Goal: Check status

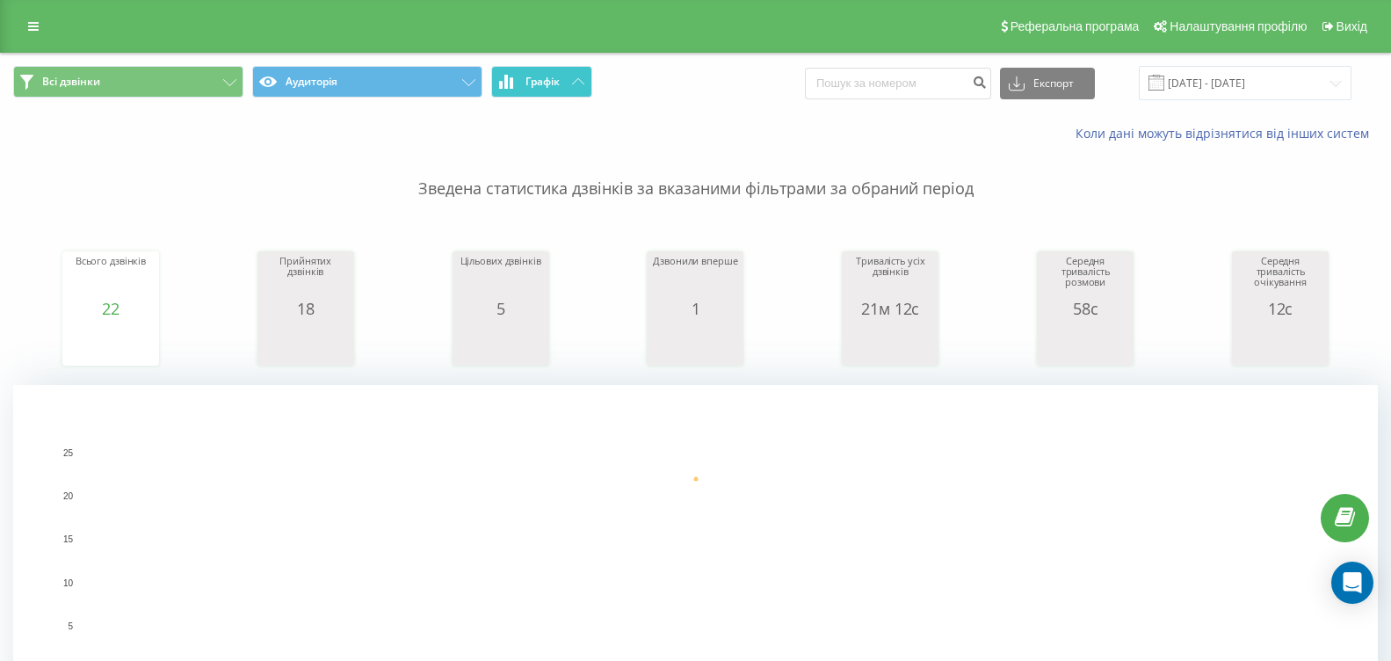
click at [582, 74] on button "Графік" at bounding box center [541, 82] width 101 height 32
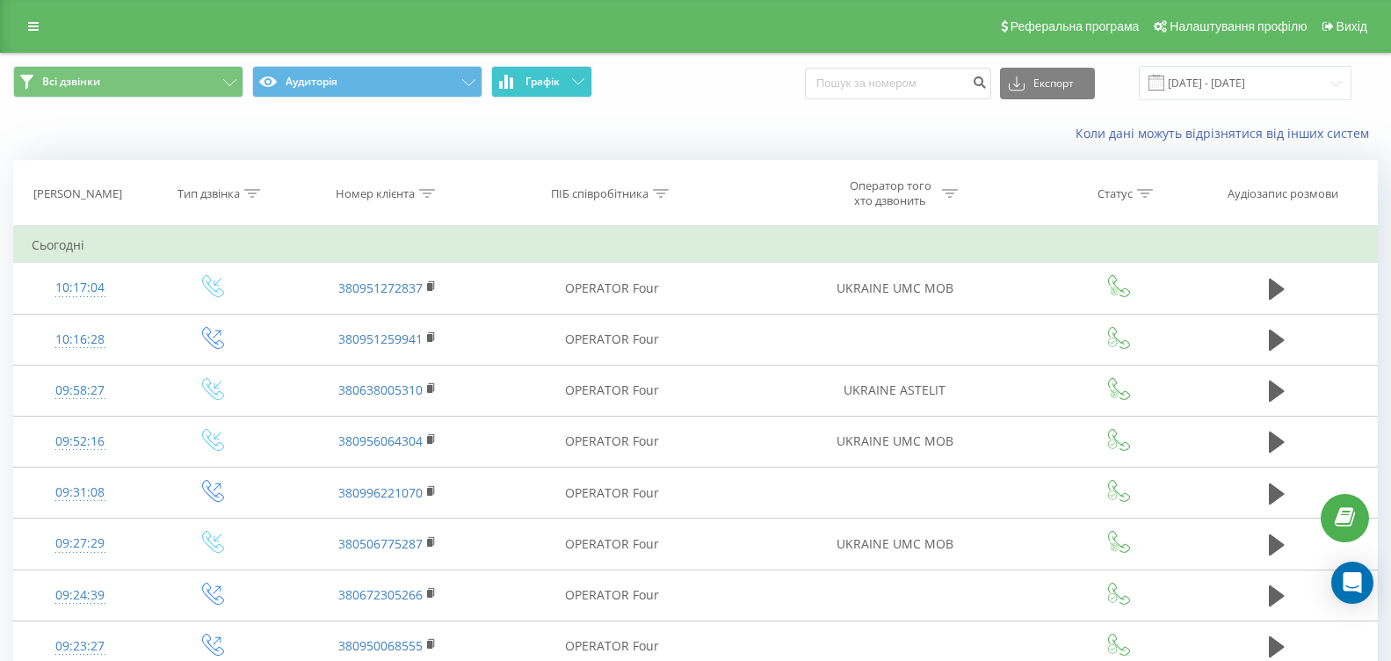
click at [582, 74] on button "Графік" at bounding box center [541, 82] width 101 height 32
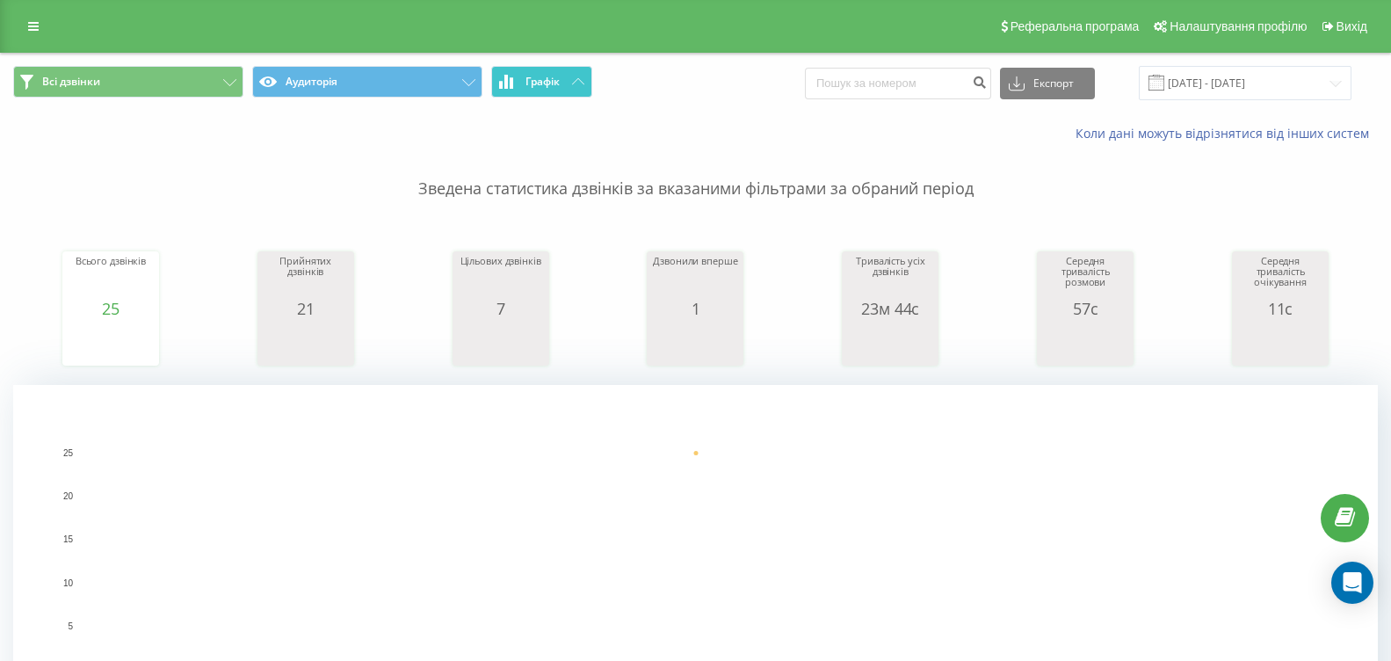
click at [555, 87] on span "Графік" at bounding box center [542, 82] width 34 height 12
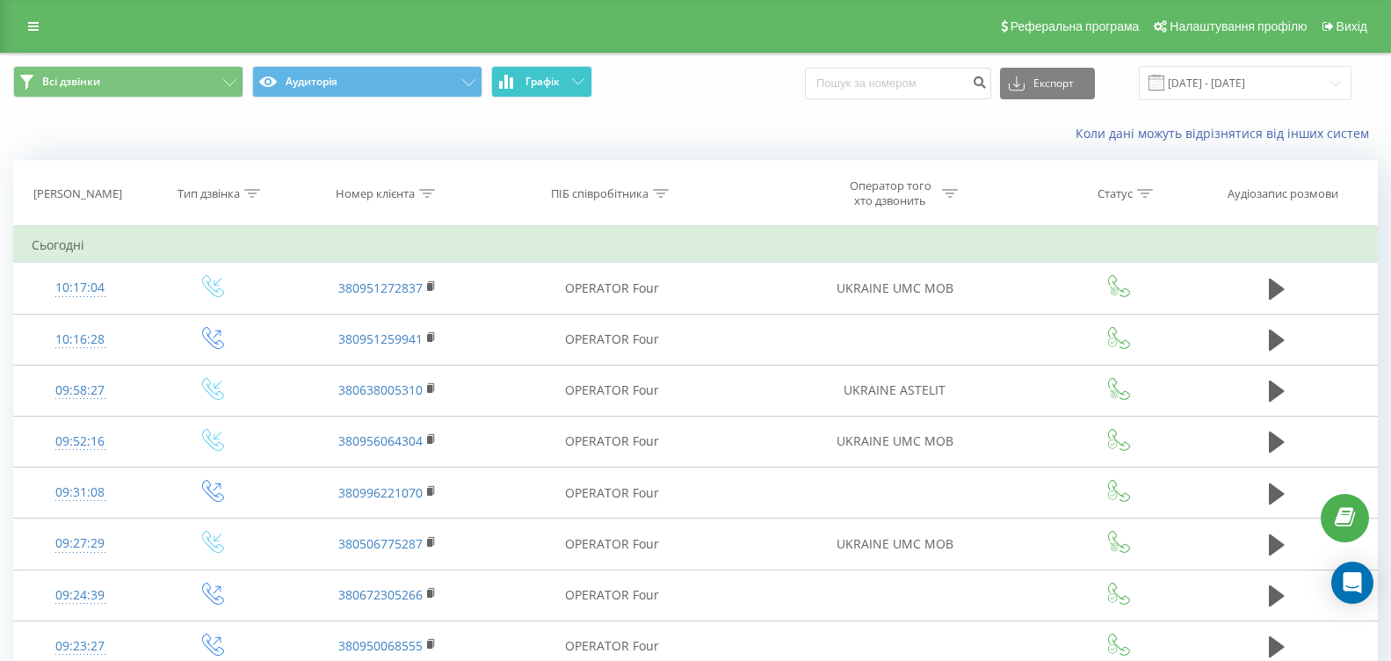
click at [555, 87] on span "Графік" at bounding box center [542, 82] width 34 height 12
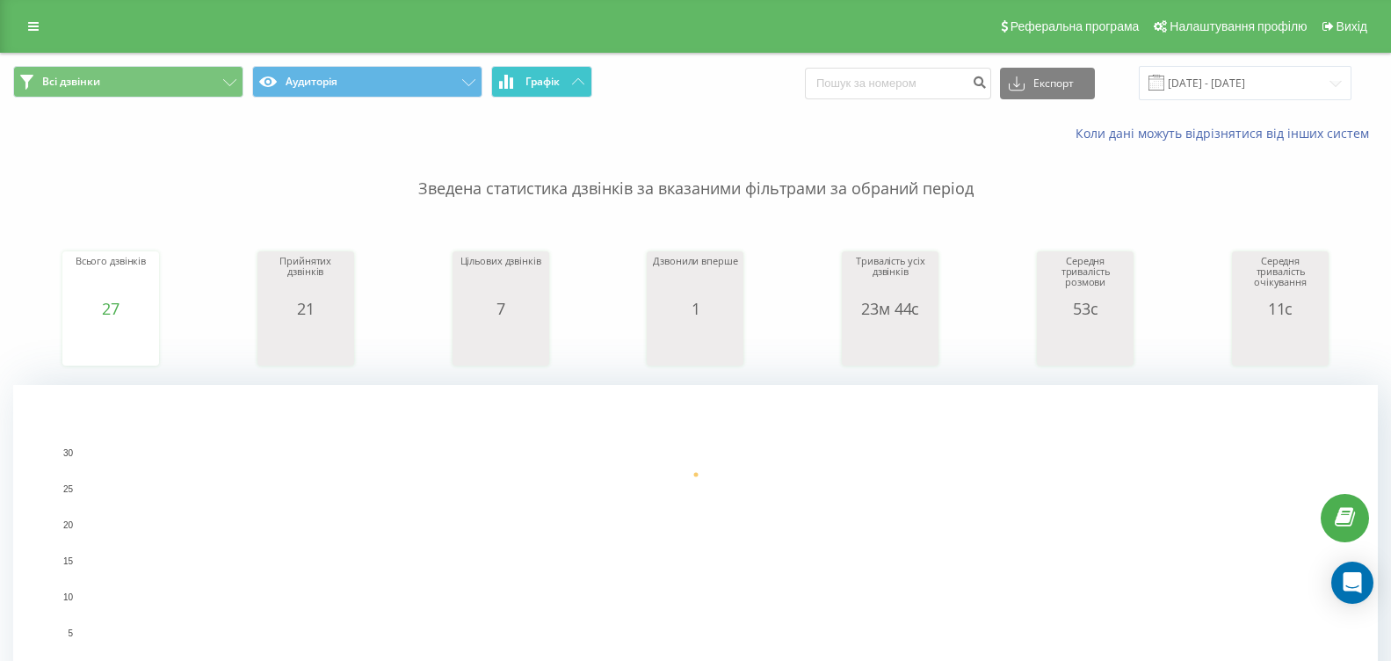
click at [572, 86] on button "Графік" at bounding box center [541, 82] width 101 height 32
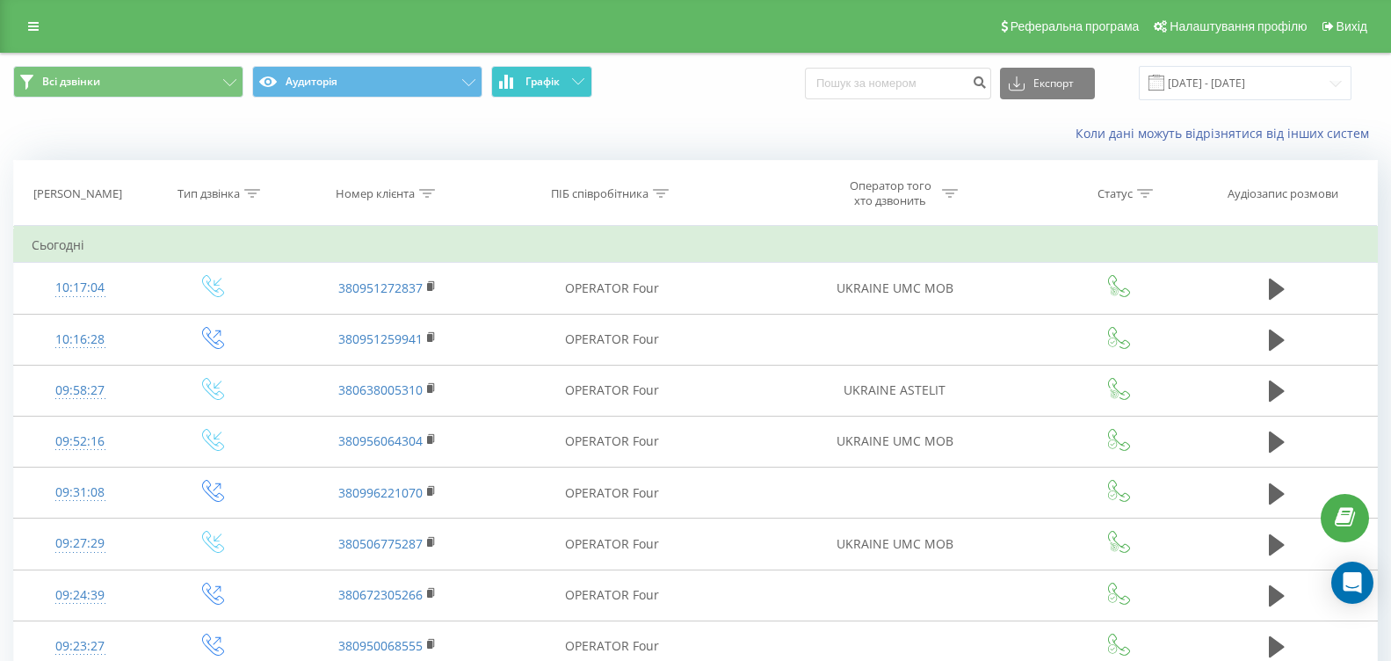
click at [572, 86] on button "Графік" at bounding box center [541, 82] width 101 height 32
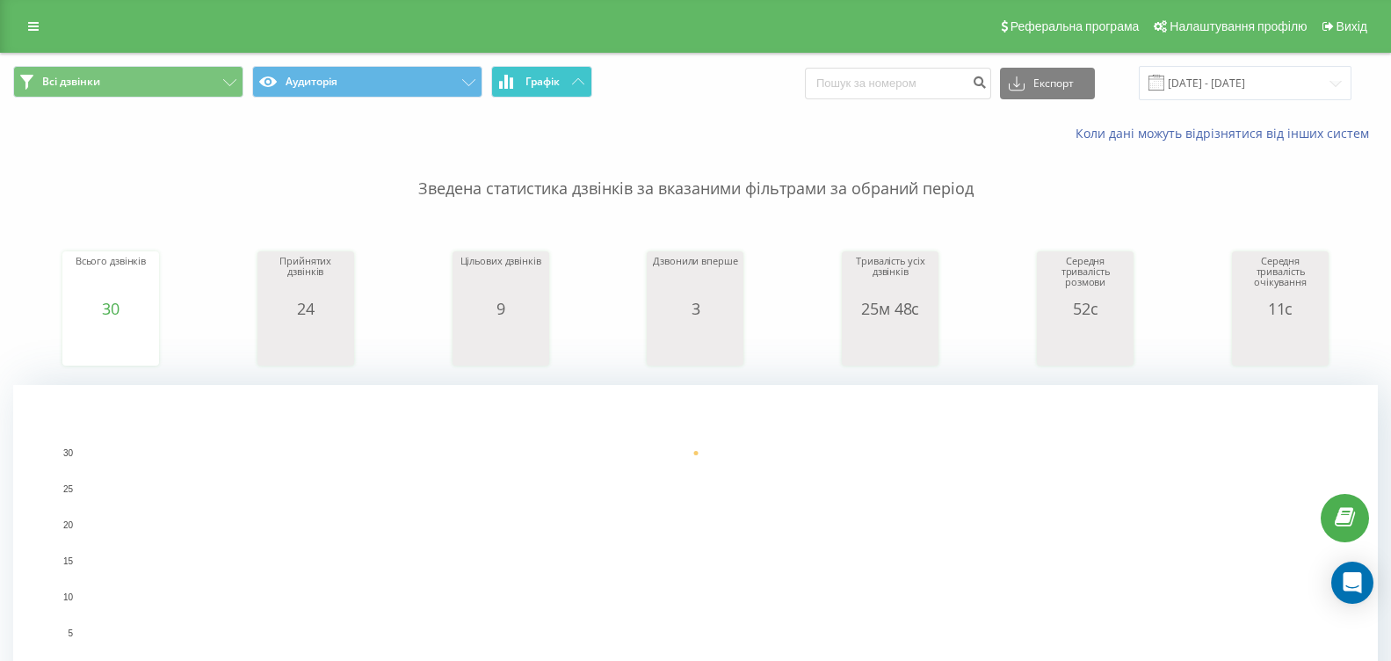
click at [584, 90] on button "Графік" at bounding box center [541, 82] width 101 height 32
click at [550, 90] on button "Графік" at bounding box center [541, 82] width 101 height 32
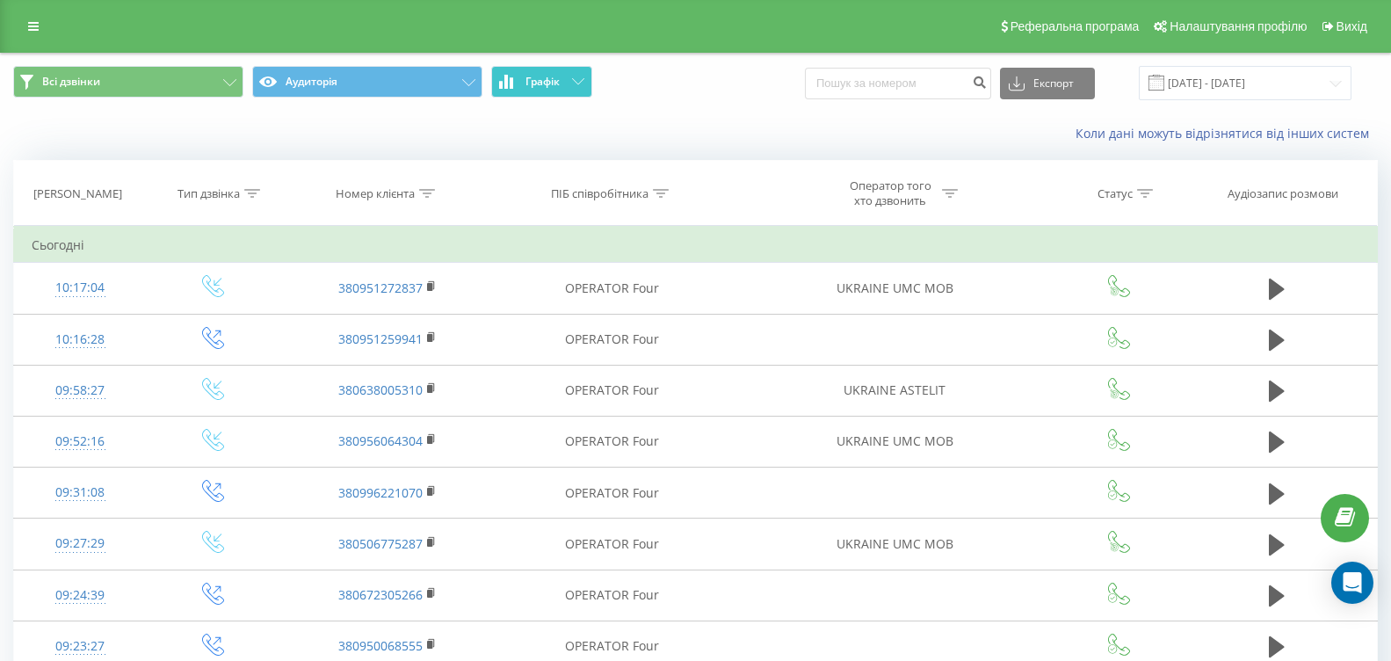
click at [550, 90] on button "Графік" at bounding box center [541, 82] width 101 height 32
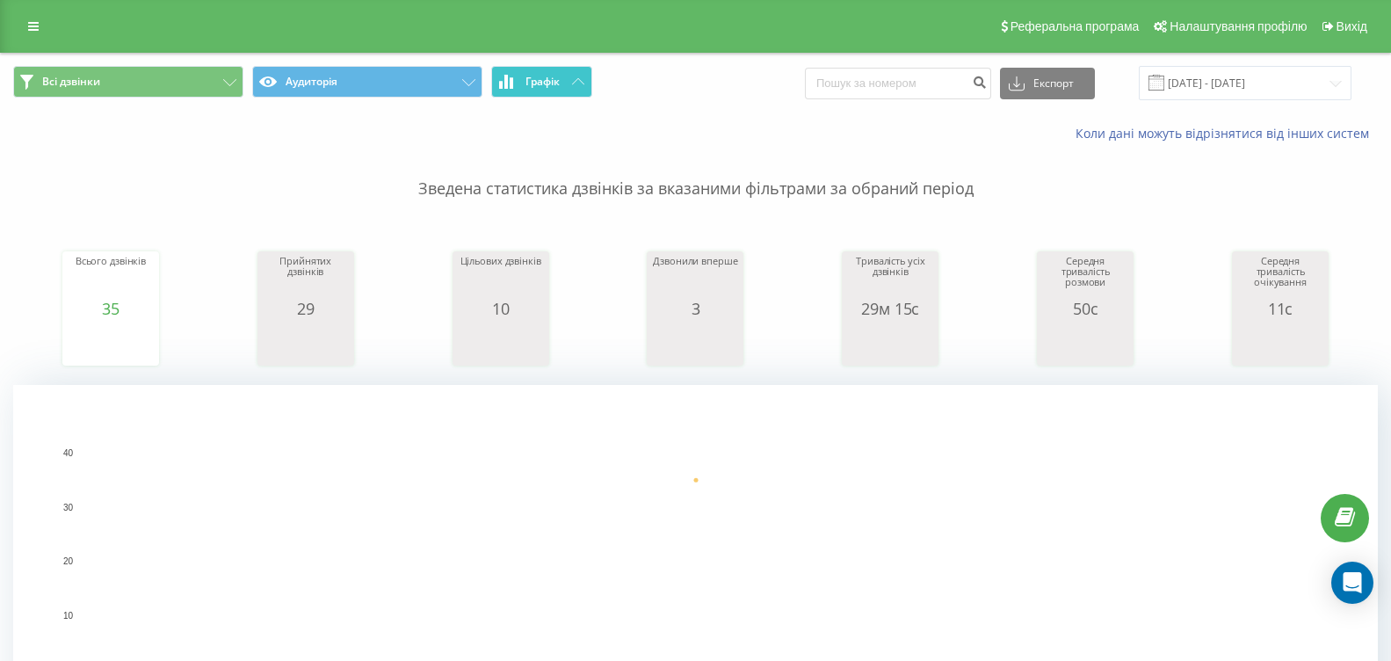
click at [539, 80] on span "Графік" at bounding box center [542, 82] width 34 height 12
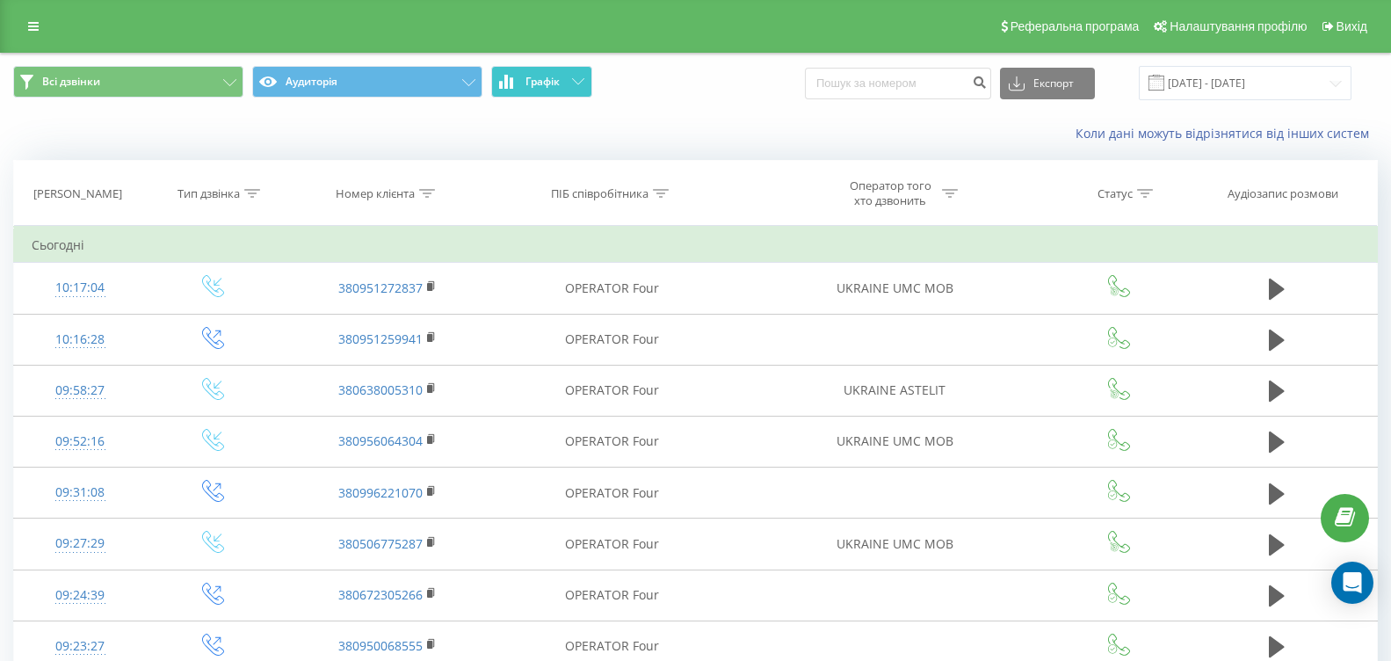
click at [540, 79] on span "Графік" at bounding box center [542, 82] width 34 height 12
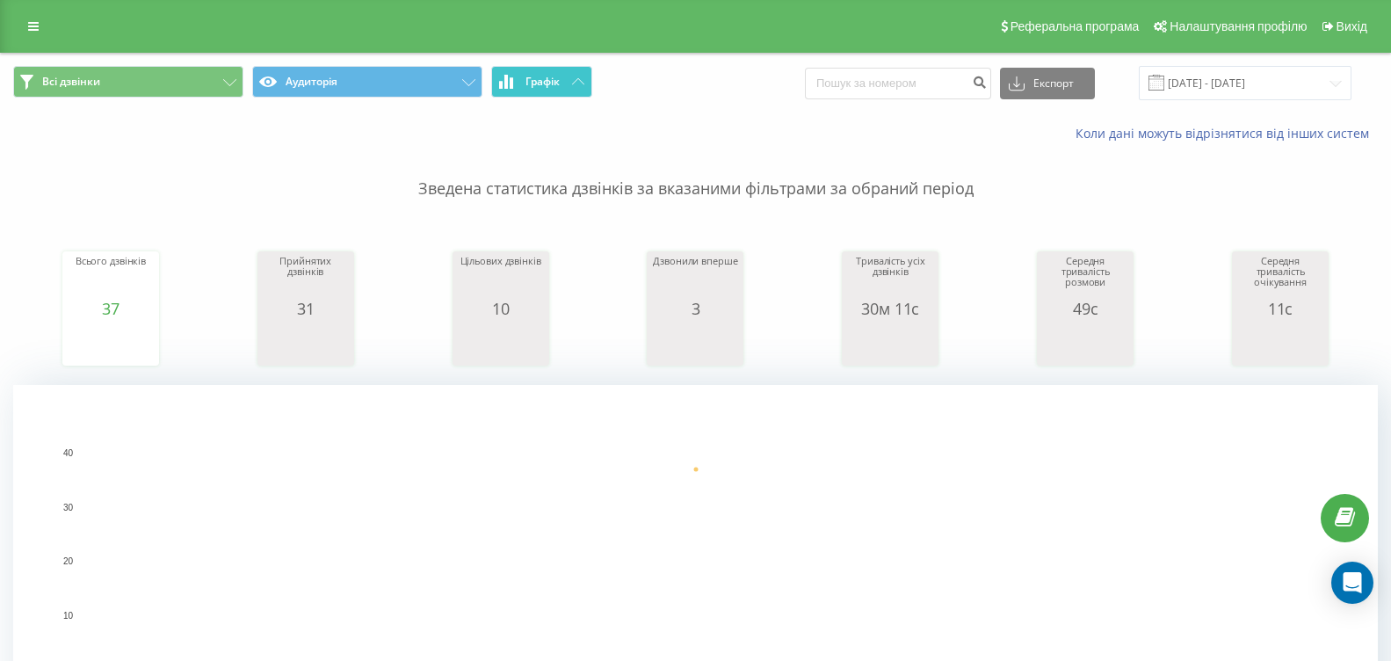
click at [561, 85] on button "Графік" at bounding box center [541, 82] width 101 height 32
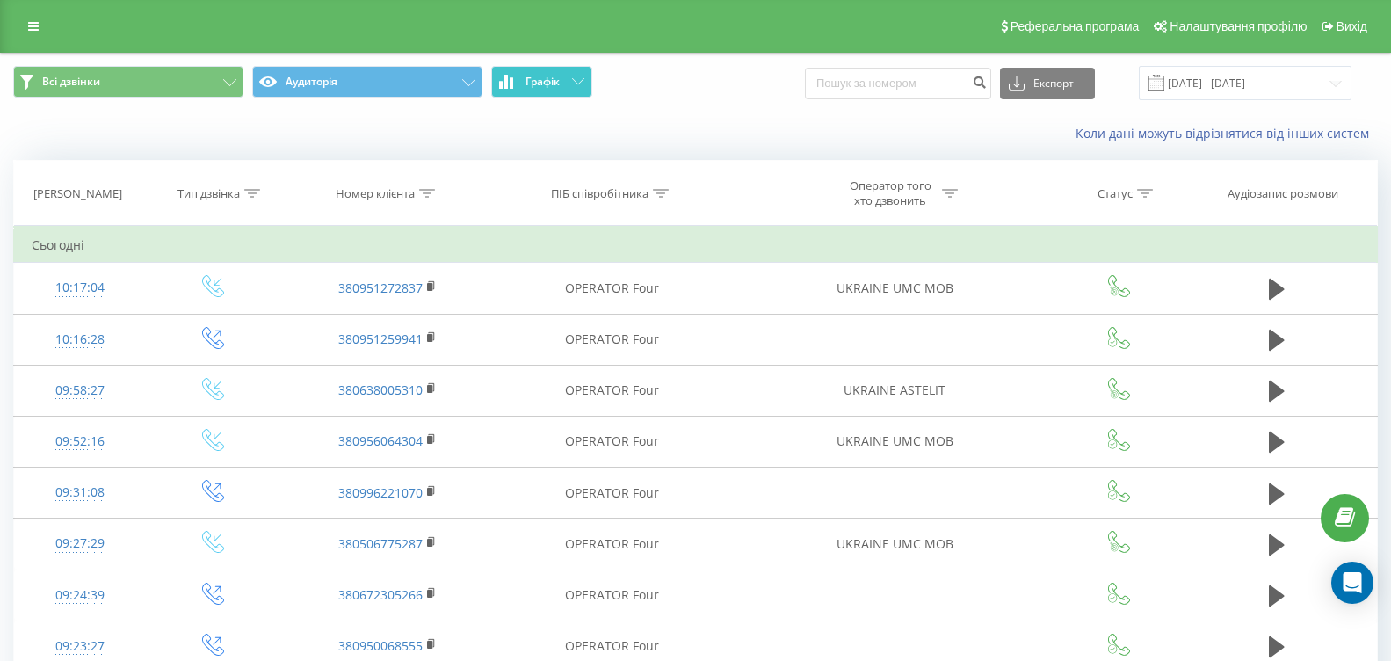
click at [561, 85] on button "Графік" at bounding box center [541, 82] width 101 height 32
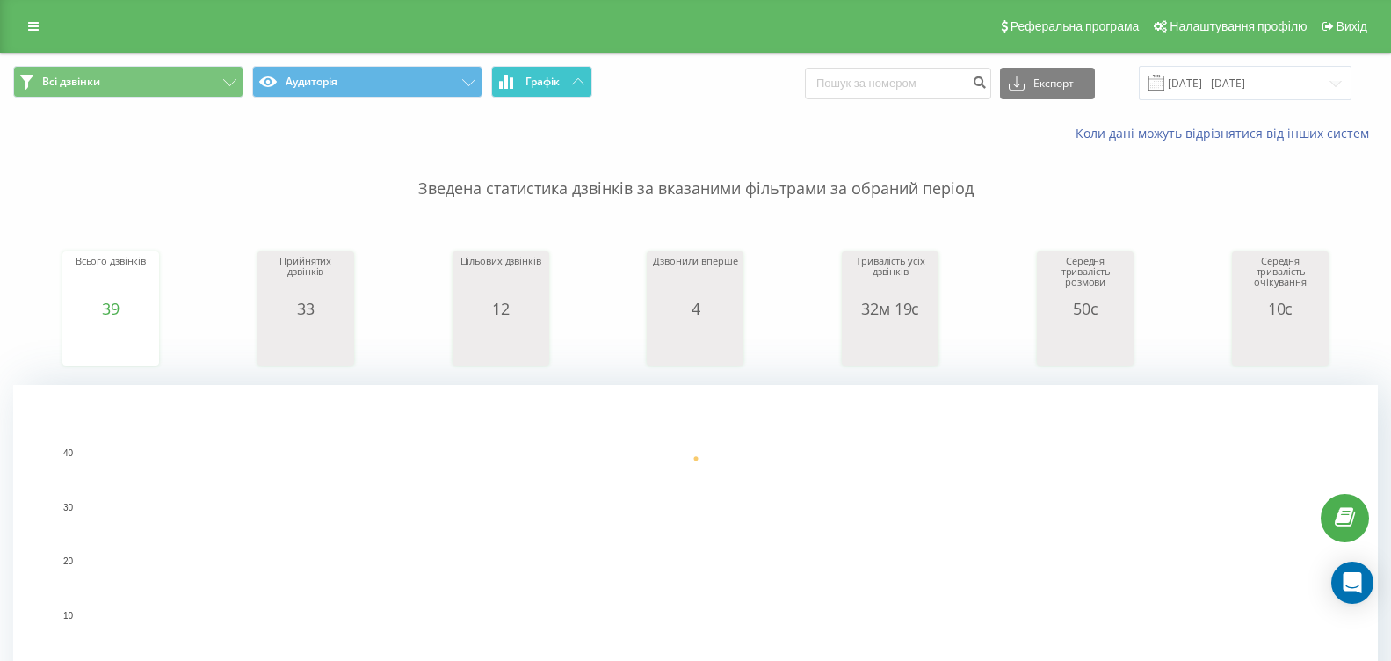
click at [559, 86] on span "Графік" at bounding box center [542, 82] width 34 height 12
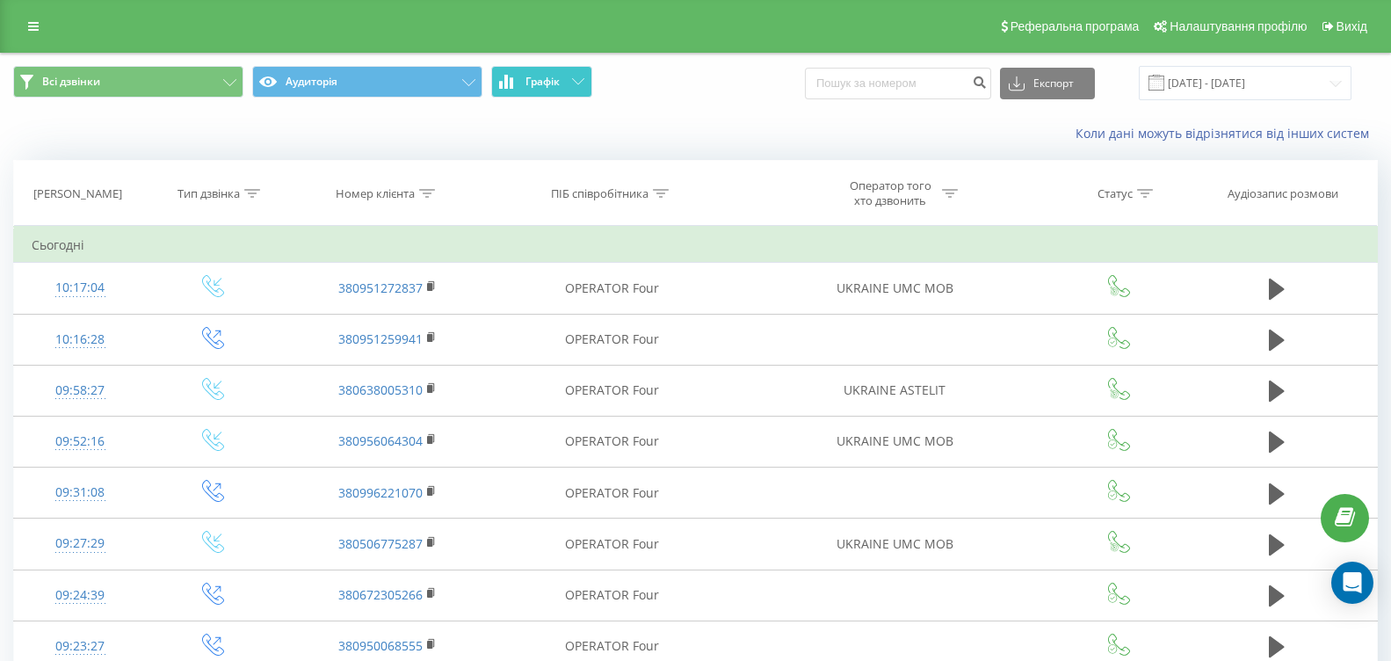
click at [559, 86] on span "Графік" at bounding box center [542, 82] width 34 height 12
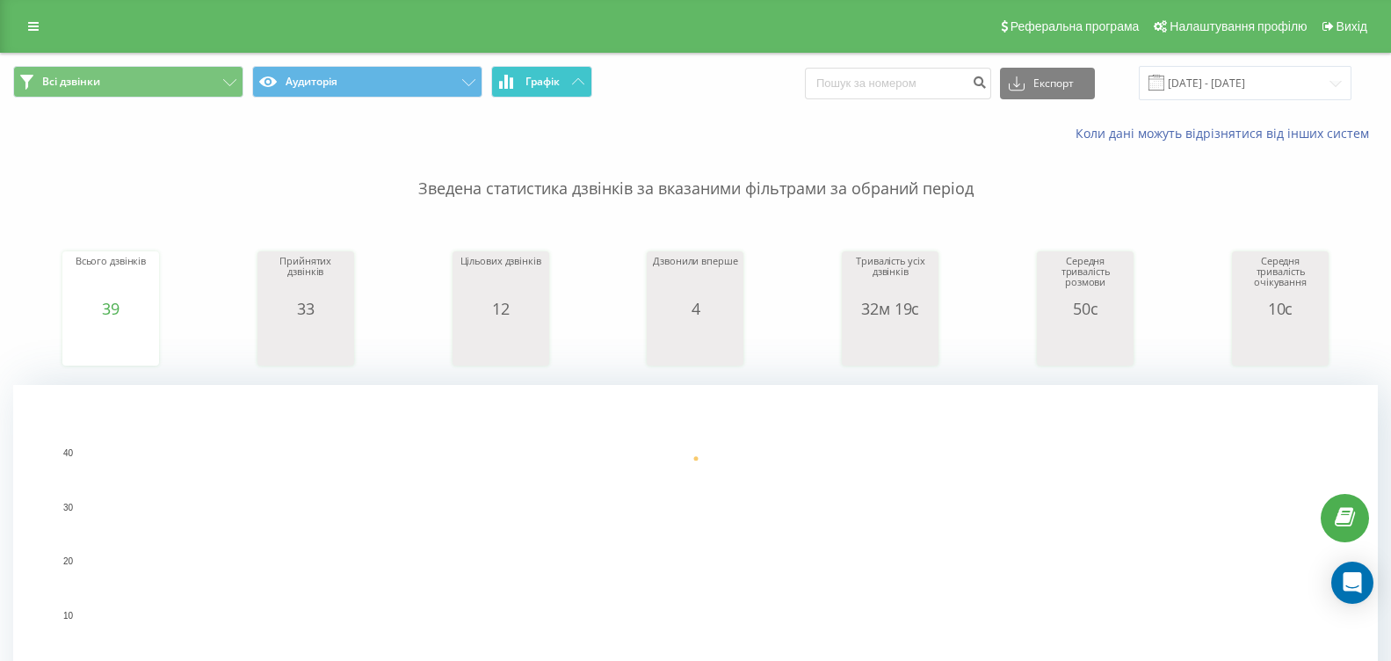
click at [563, 79] on button "Графік" at bounding box center [541, 82] width 101 height 32
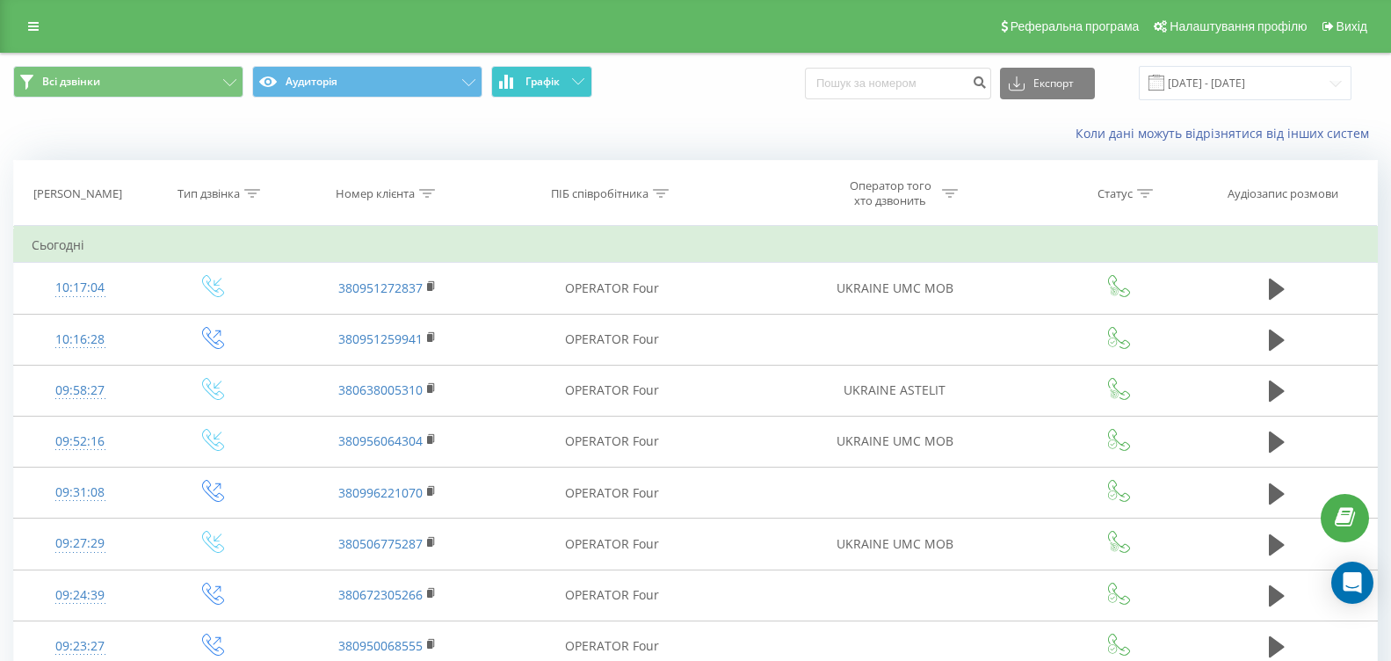
click at [563, 79] on button "Графік" at bounding box center [541, 82] width 101 height 32
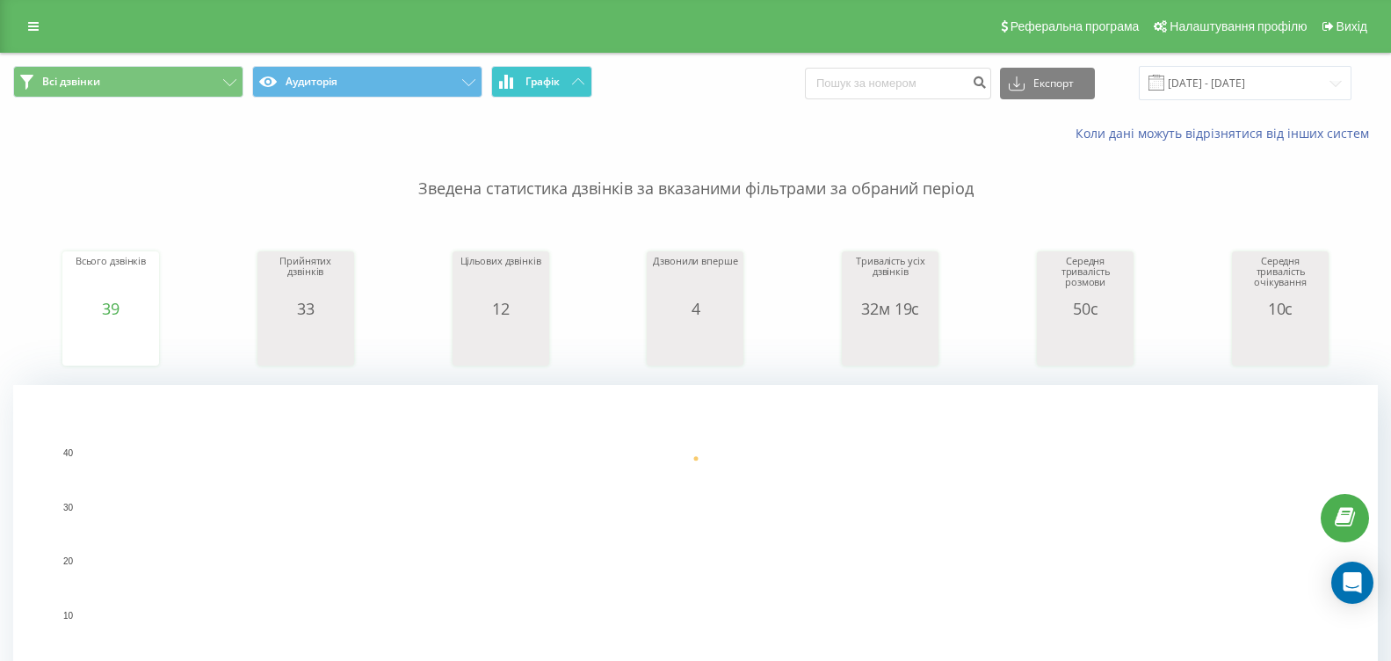
click at [553, 82] on span "Графік" at bounding box center [542, 82] width 34 height 12
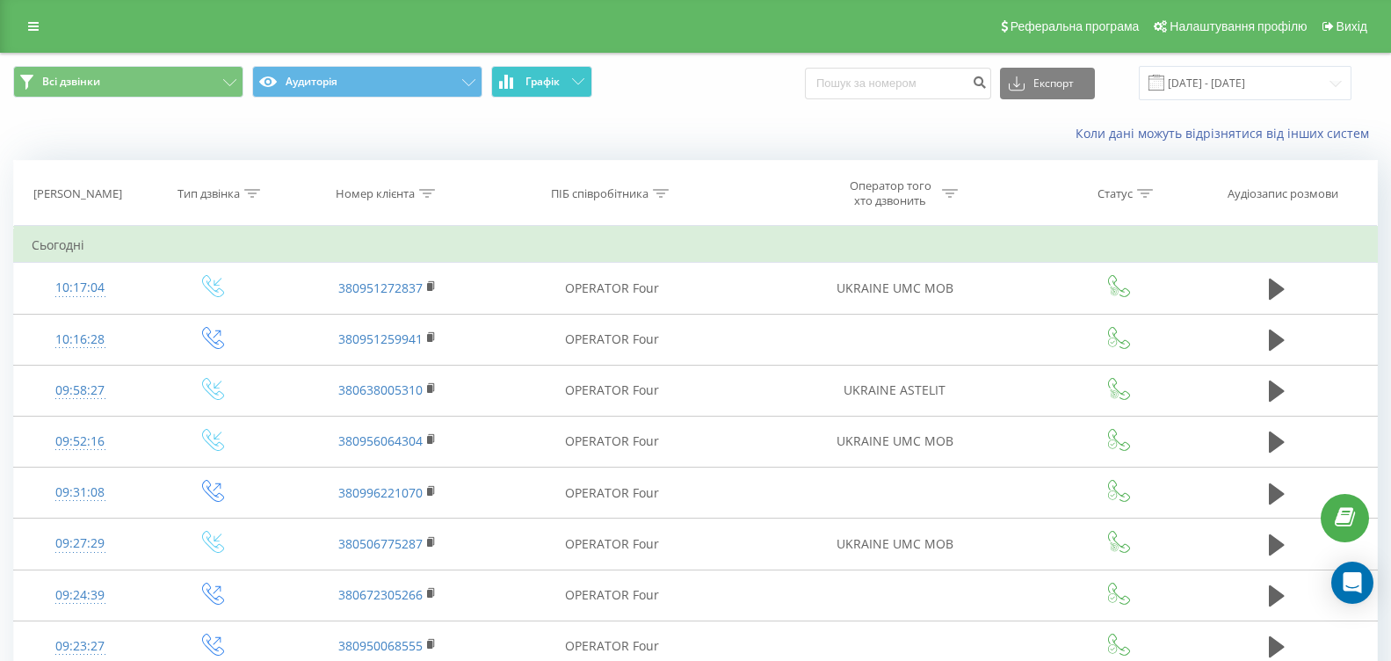
click at [553, 82] on span "Графік" at bounding box center [542, 82] width 34 height 12
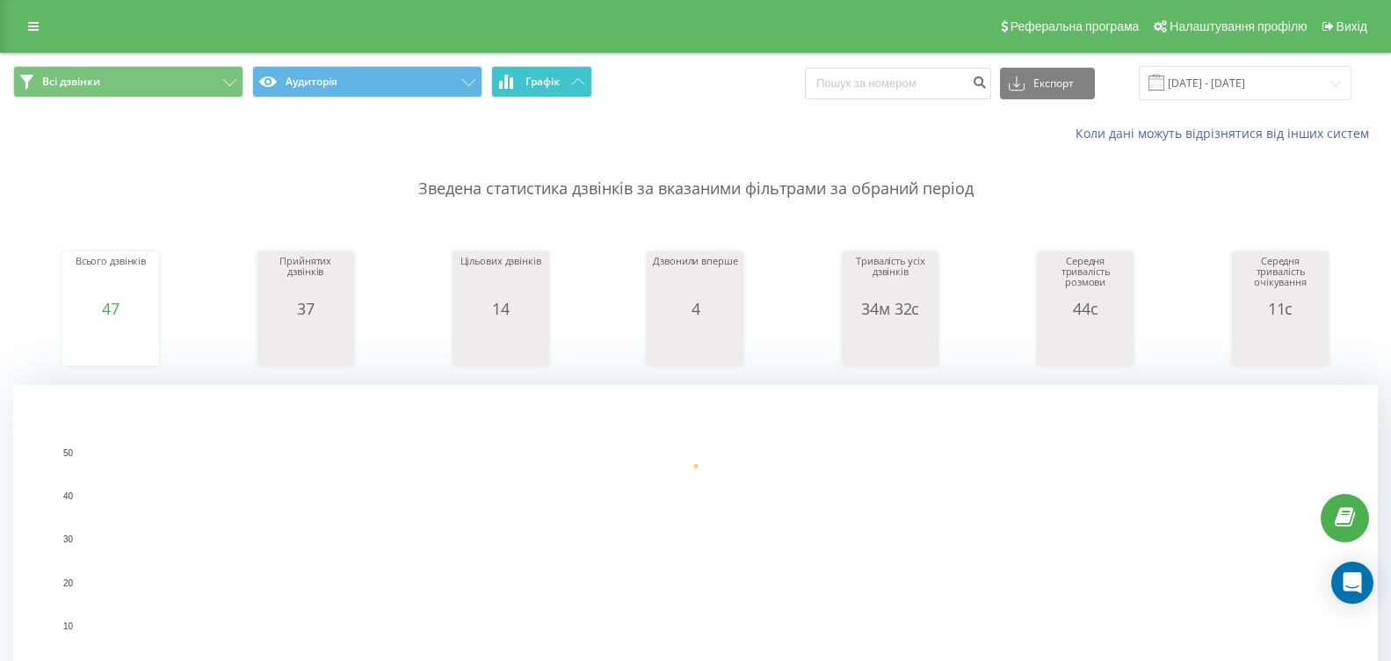
click at [568, 85] on button "Графік" at bounding box center [541, 82] width 101 height 32
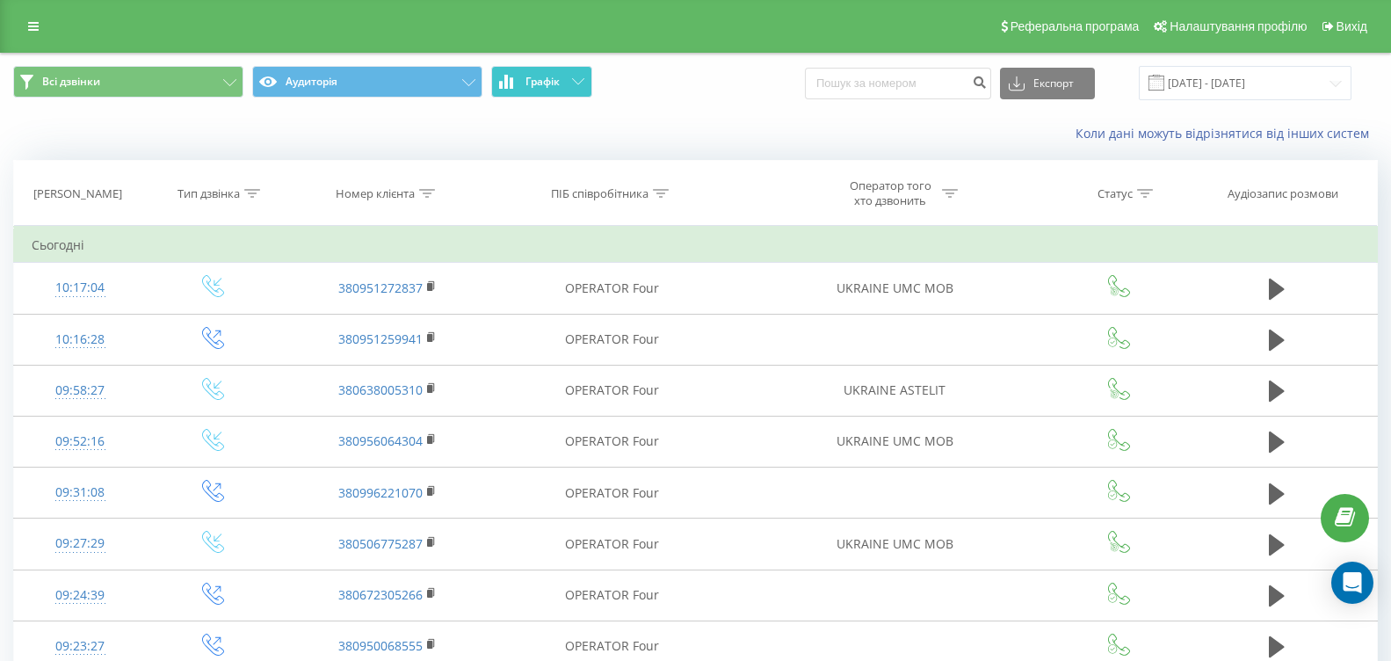
drag, startPoint x: 568, startPoint y: 85, endPoint x: 555, endPoint y: 85, distance: 13.2
click at [569, 79] on button "Графік" at bounding box center [541, 82] width 101 height 32
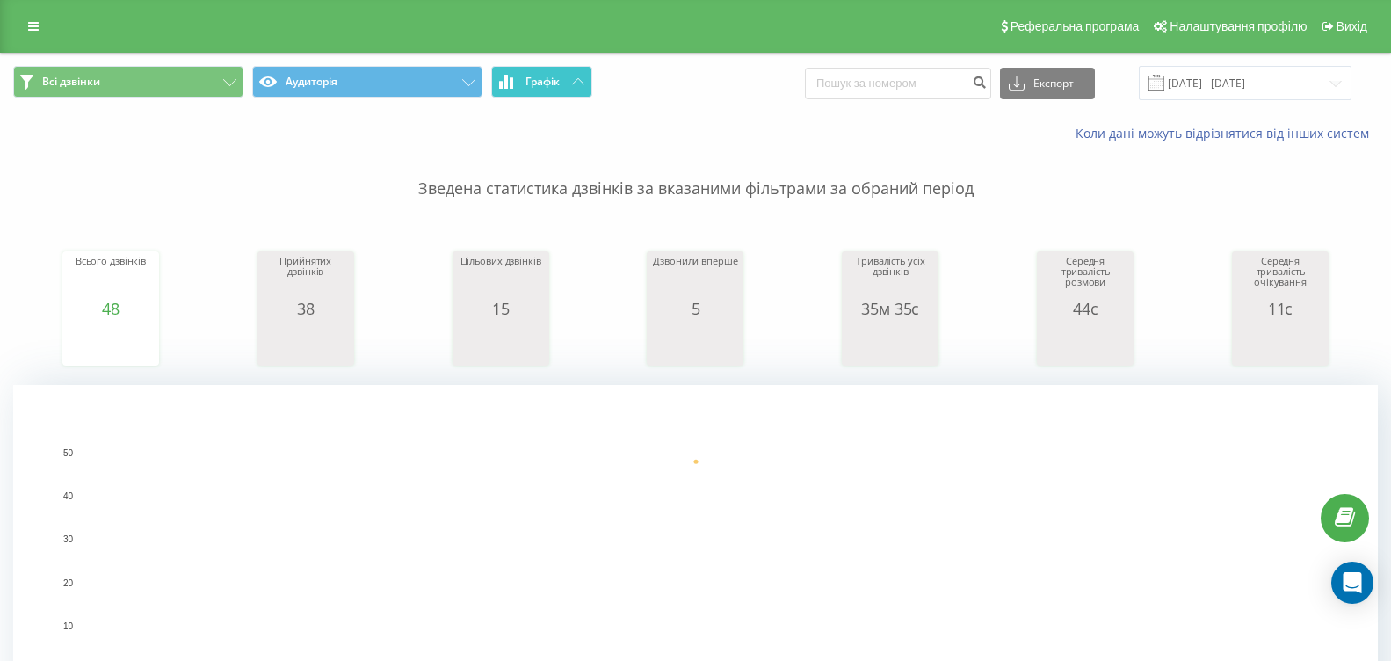
click at [553, 83] on span "Графік" at bounding box center [542, 82] width 34 height 12
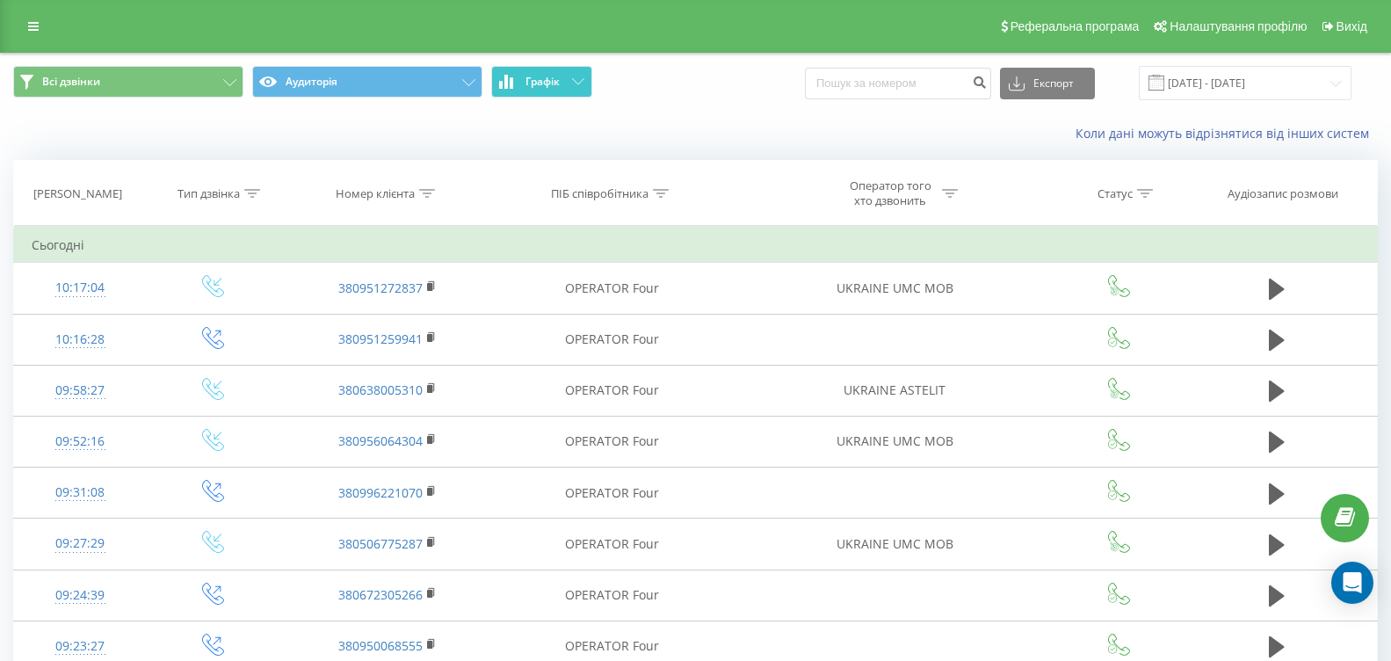
click at [553, 83] on span "Графік" at bounding box center [542, 82] width 34 height 12
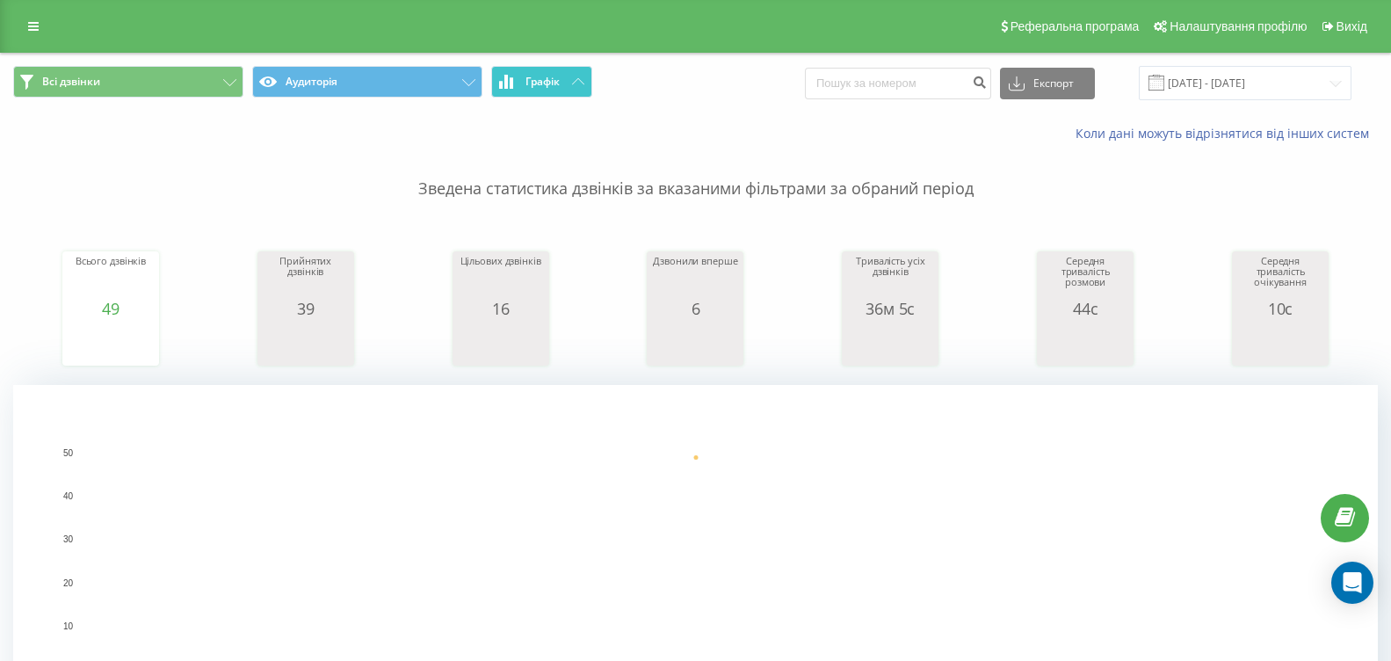
click at [544, 81] on span "Графік" at bounding box center [542, 82] width 34 height 12
click at [575, 78] on icon at bounding box center [578, 81] width 12 height 6
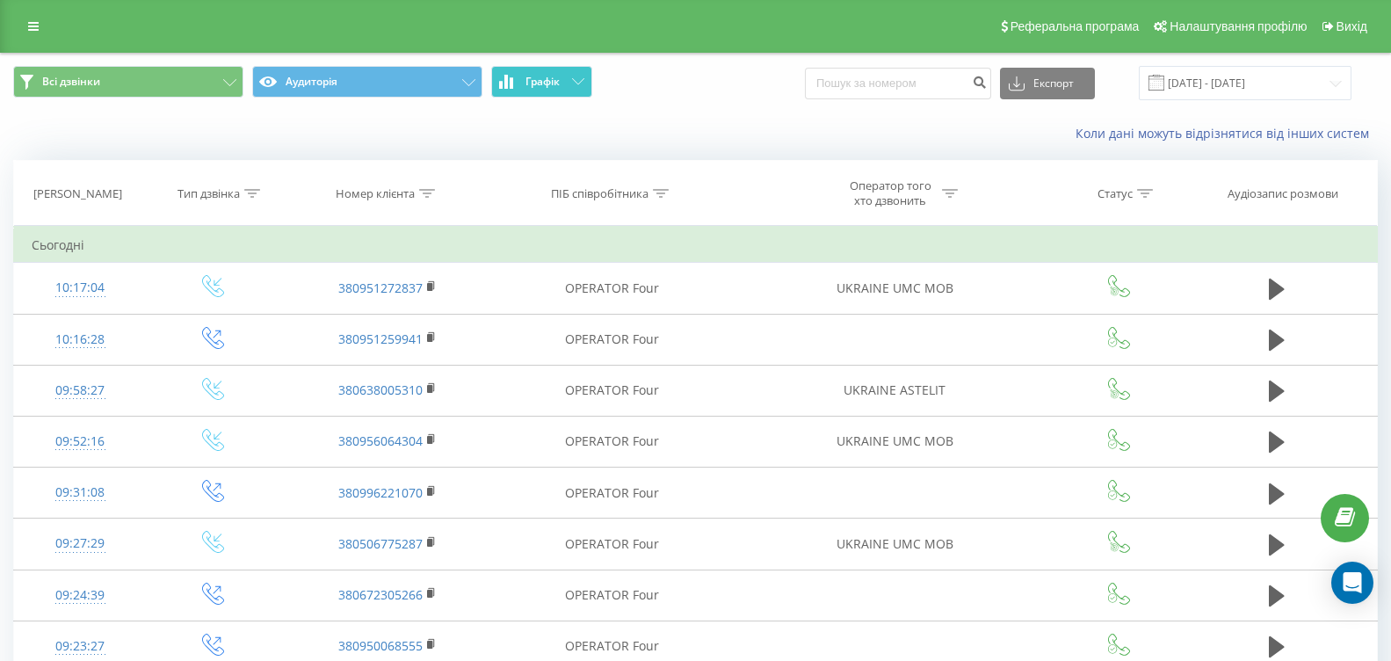
click at [578, 89] on button "Графік" at bounding box center [541, 82] width 101 height 32
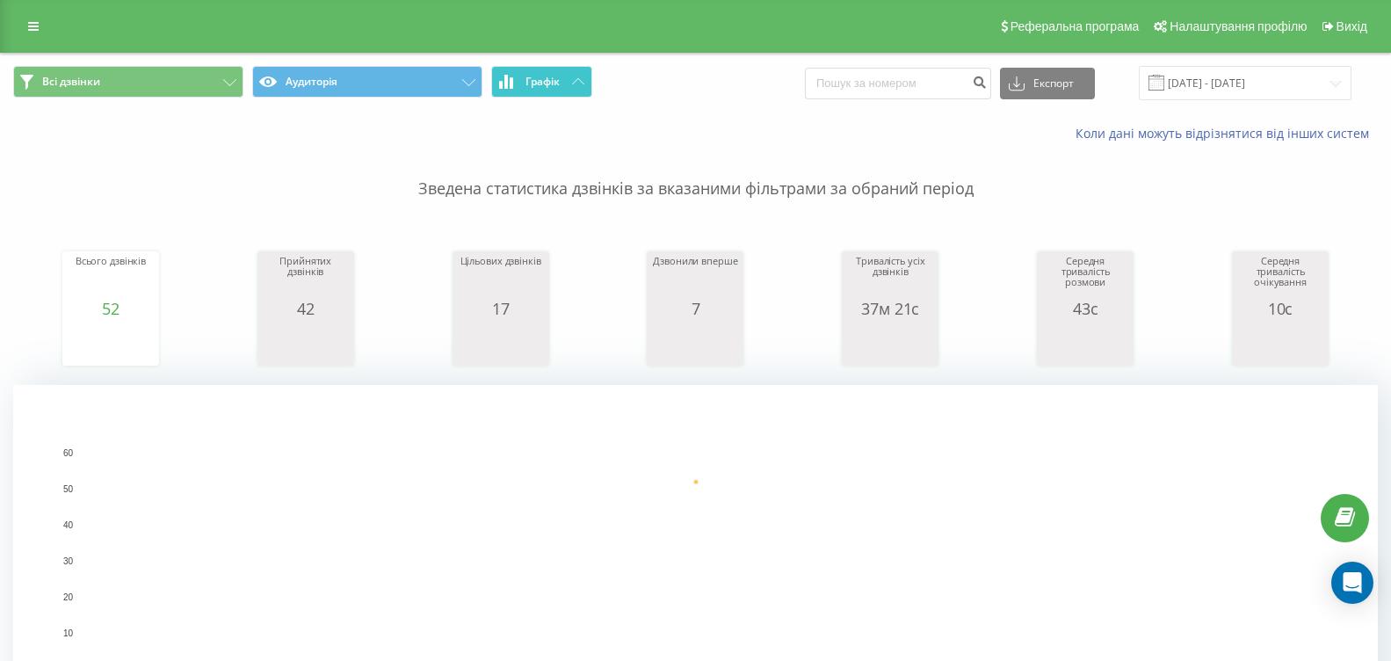
click at [532, 91] on button "Графік" at bounding box center [541, 82] width 101 height 32
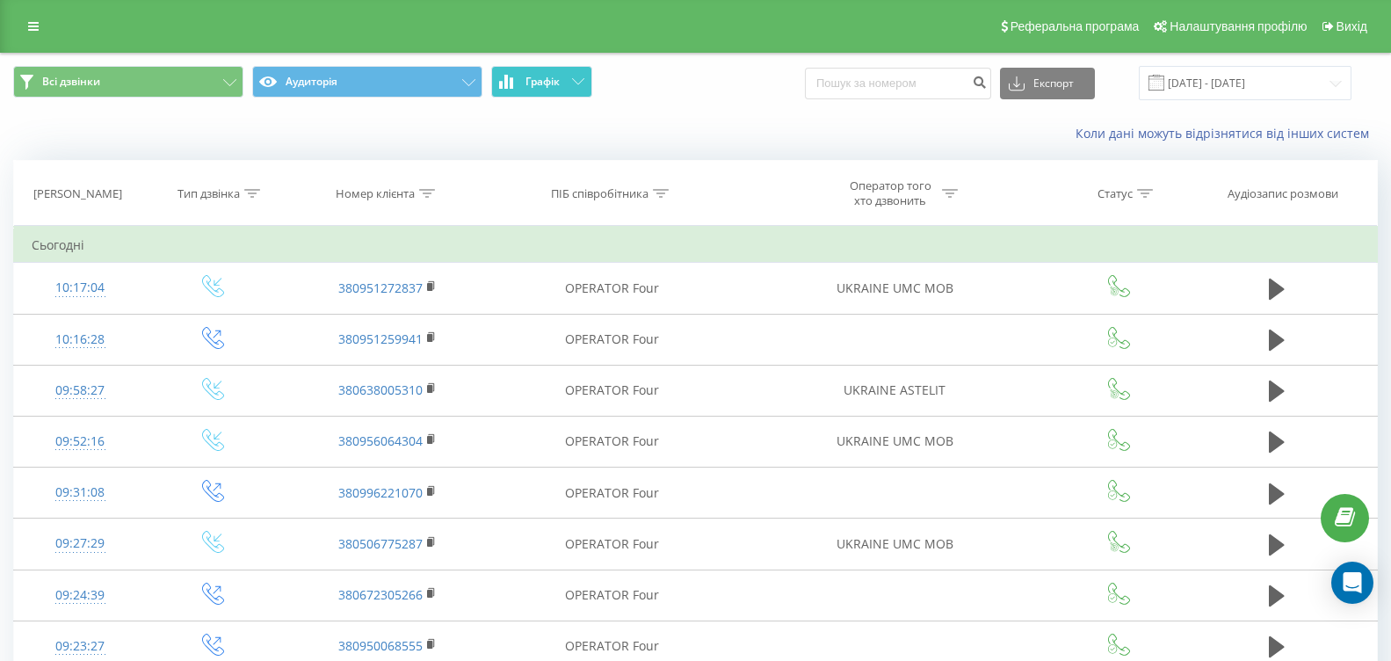
click at [532, 91] on button "Графік" at bounding box center [541, 82] width 101 height 32
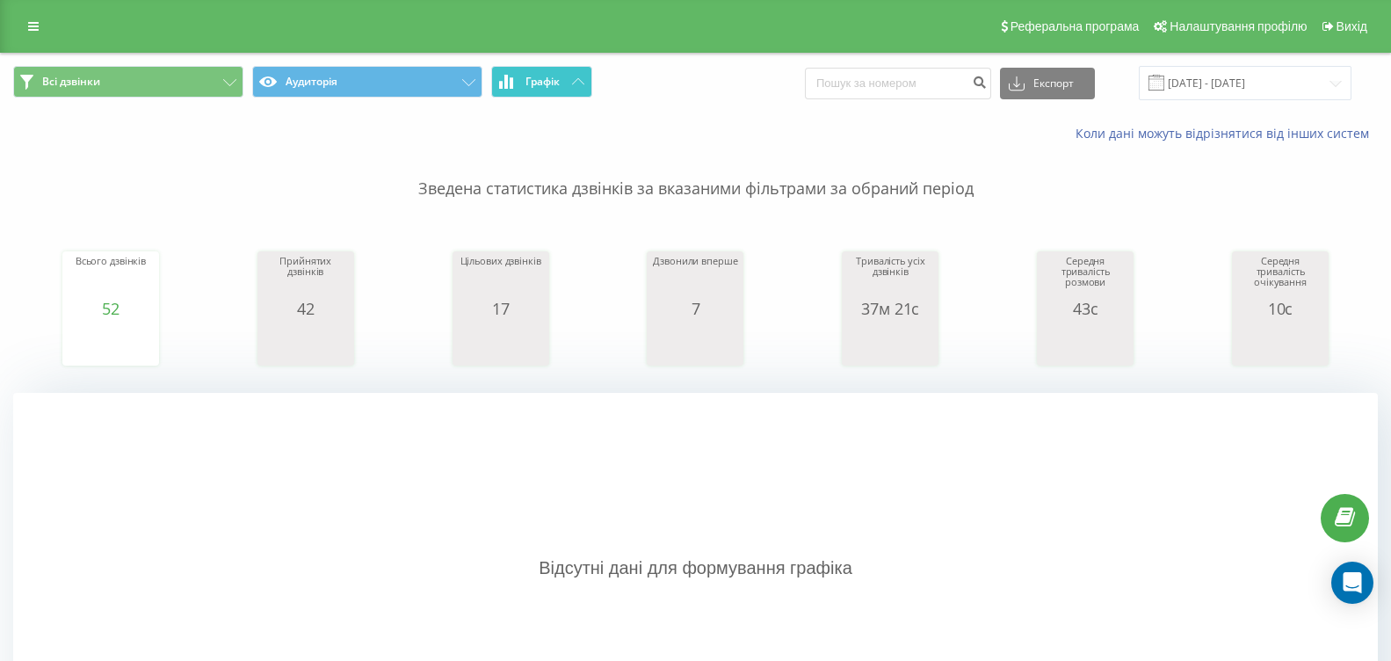
click at [583, 76] on button "Графік" at bounding box center [541, 82] width 101 height 32
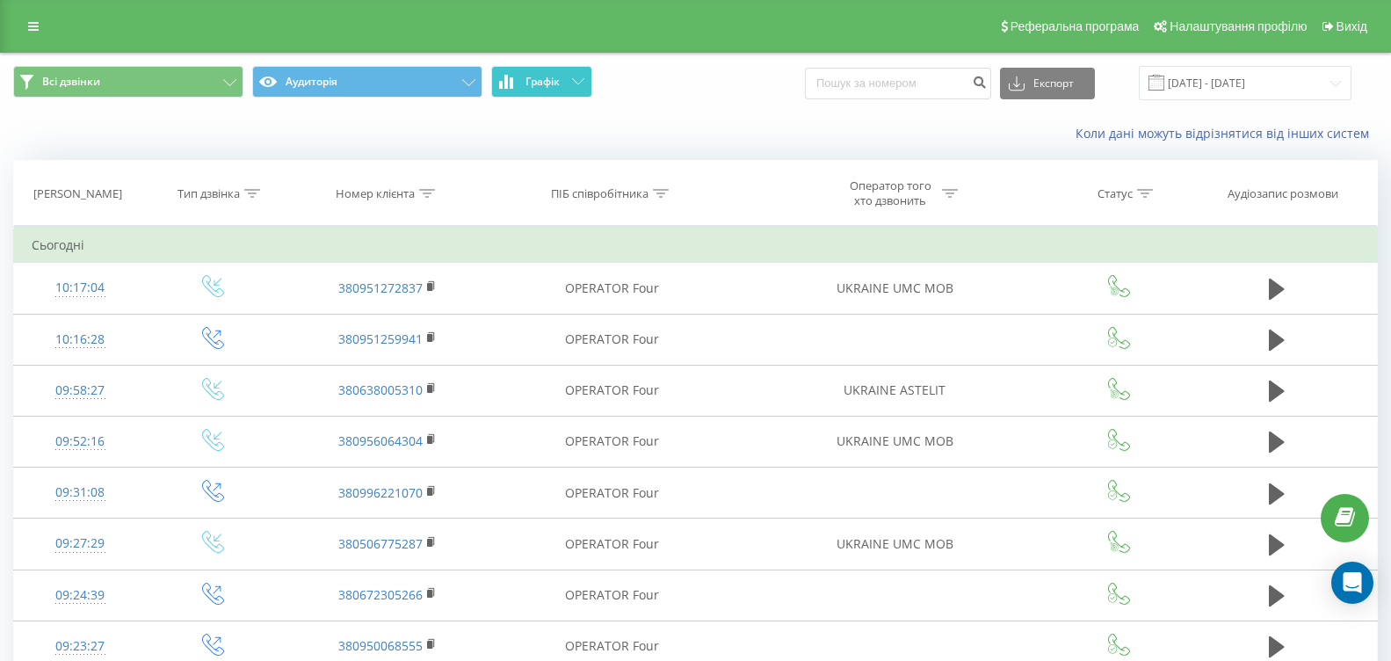
click at [577, 76] on button "Графік" at bounding box center [541, 82] width 101 height 32
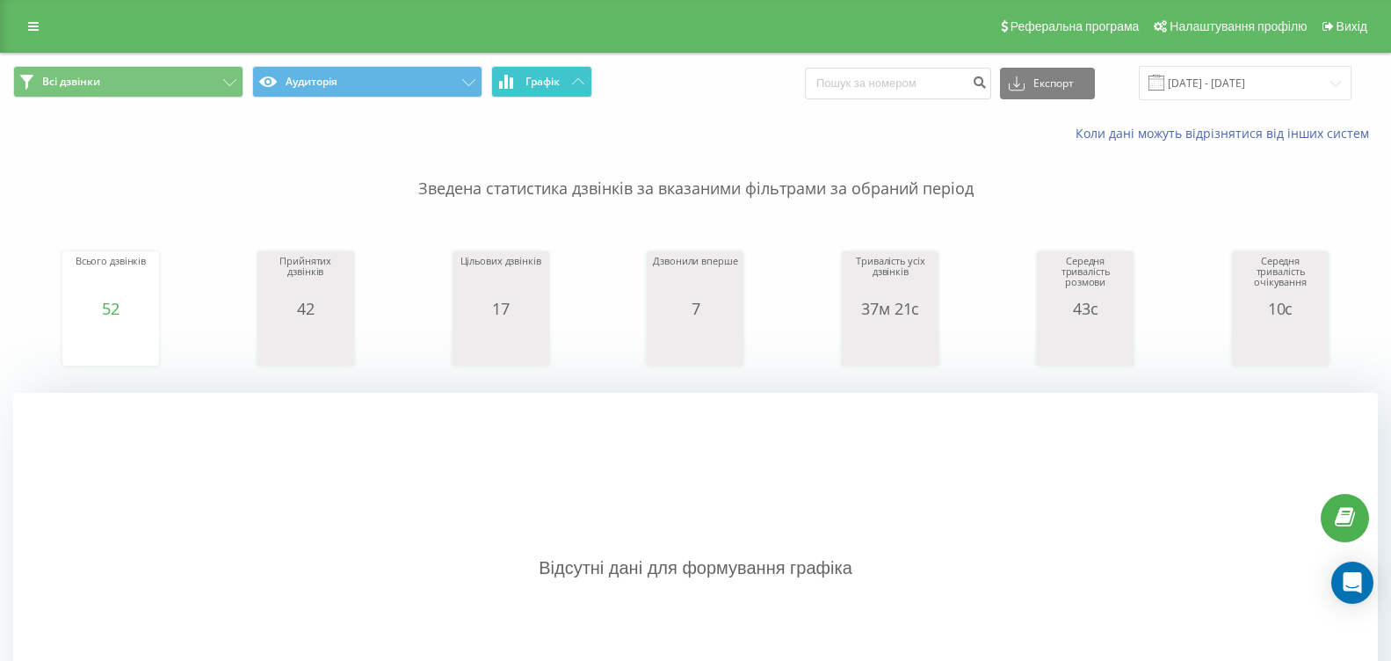
click at [584, 79] on button "Графік" at bounding box center [541, 82] width 101 height 32
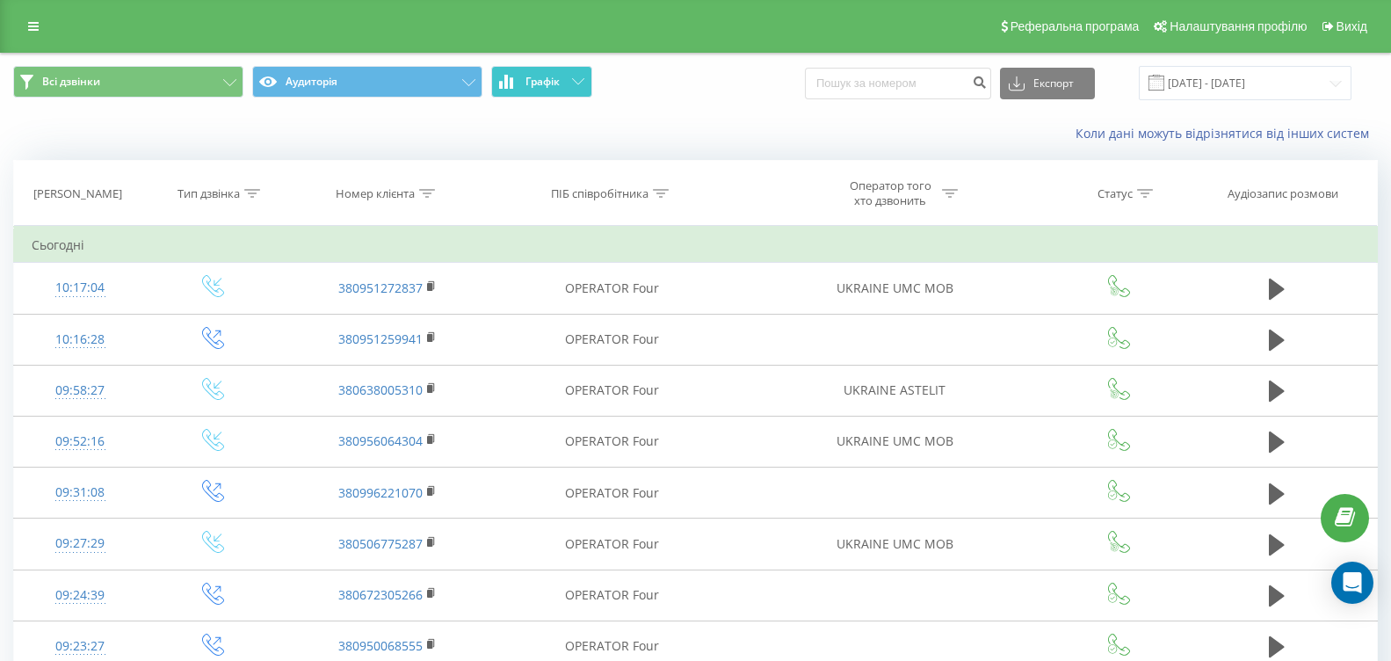
click at [584, 79] on button "Графік" at bounding box center [541, 82] width 101 height 32
